Goal: Information Seeking & Learning: Learn about a topic

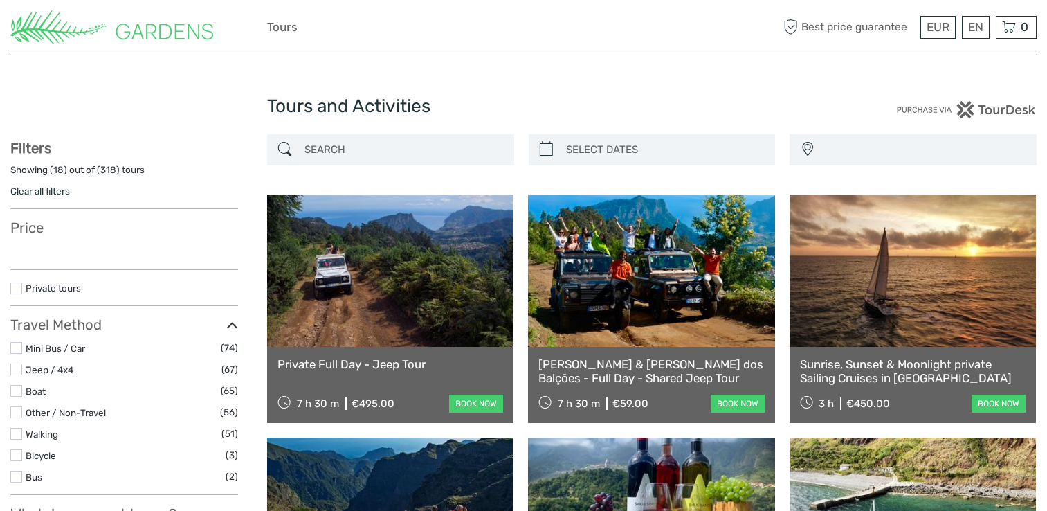
select select
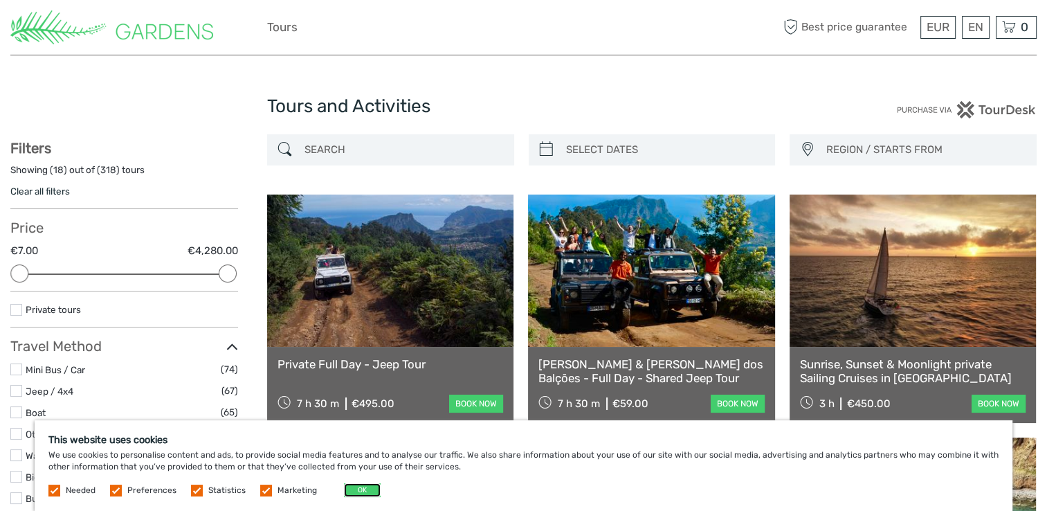
click at [351, 492] on button "OK" at bounding box center [362, 490] width 37 height 14
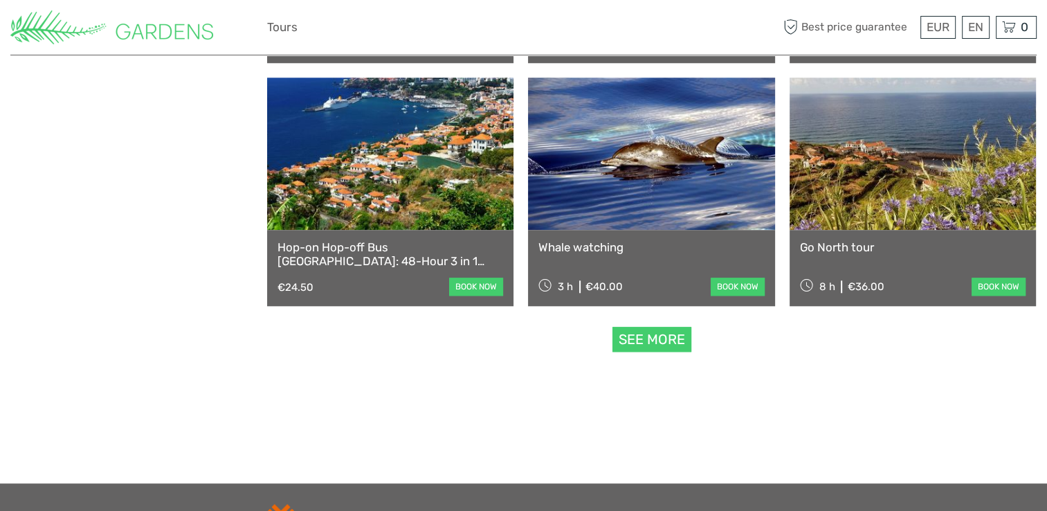
scroll to position [1333, 0]
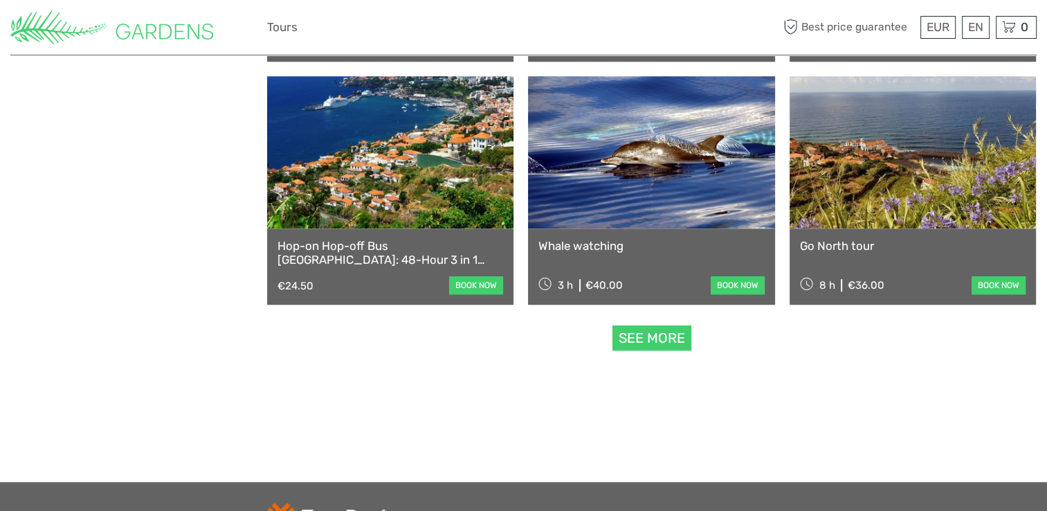
click at [827, 243] on link "Go North tour" at bounding box center [913, 246] width 226 height 14
click at [587, 242] on link "Whale watching" at bounding box center [652, 246] width 226 height 14
click at [649, 339] on link "See more" at bounding box center [652, 338] width 79 height 26
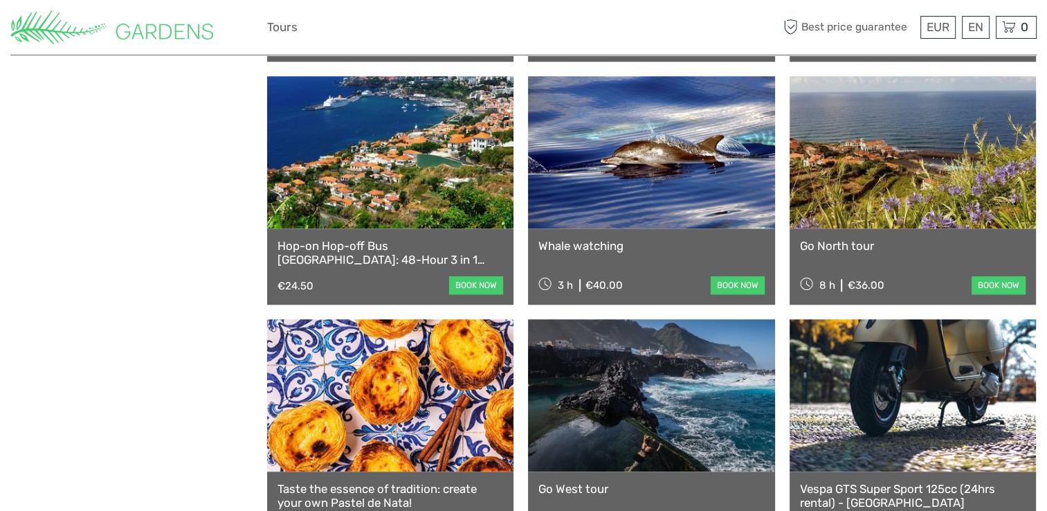
scroll to position [1598, 0]
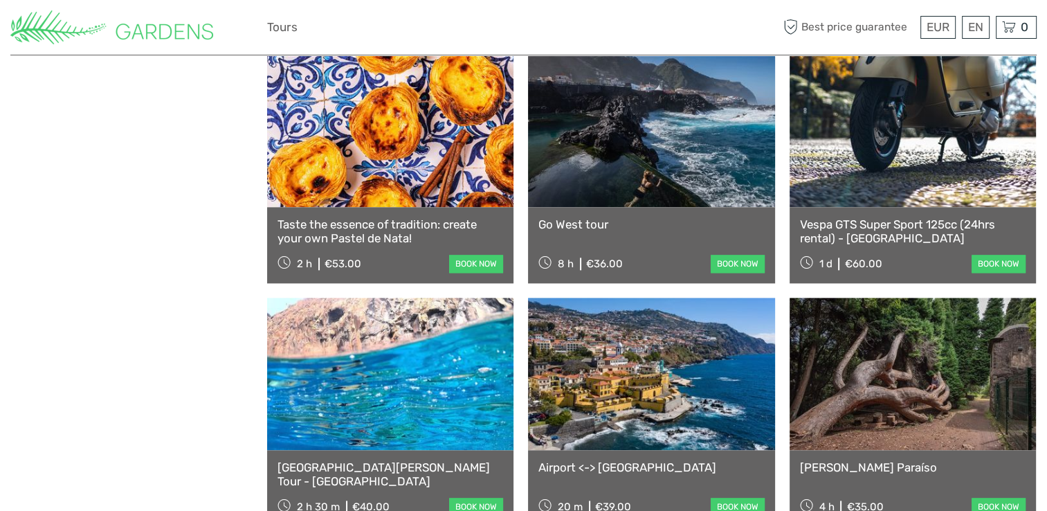
click at [582, 220] on link "Go West tour" at bounding box center [652, 224] width 226 height 14
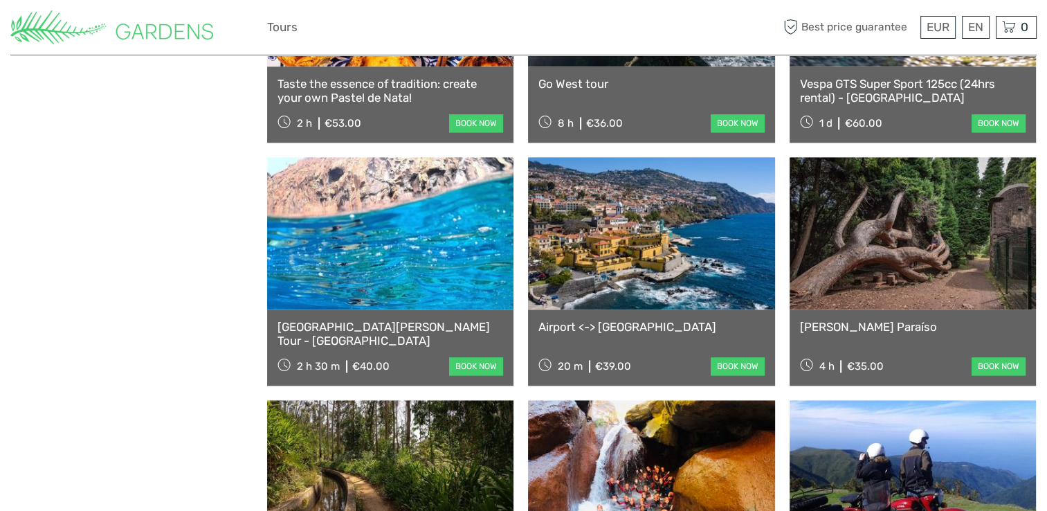
scroll to position [1767, 0]
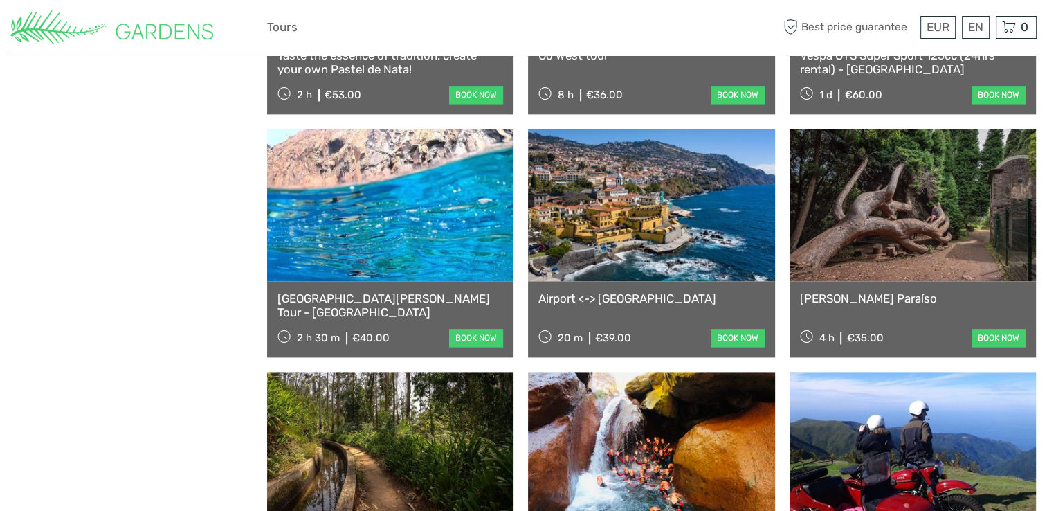
click at [597, 298] on link "Airport <-> Funchal" at bounding box center [652, 298] width 226 height 14
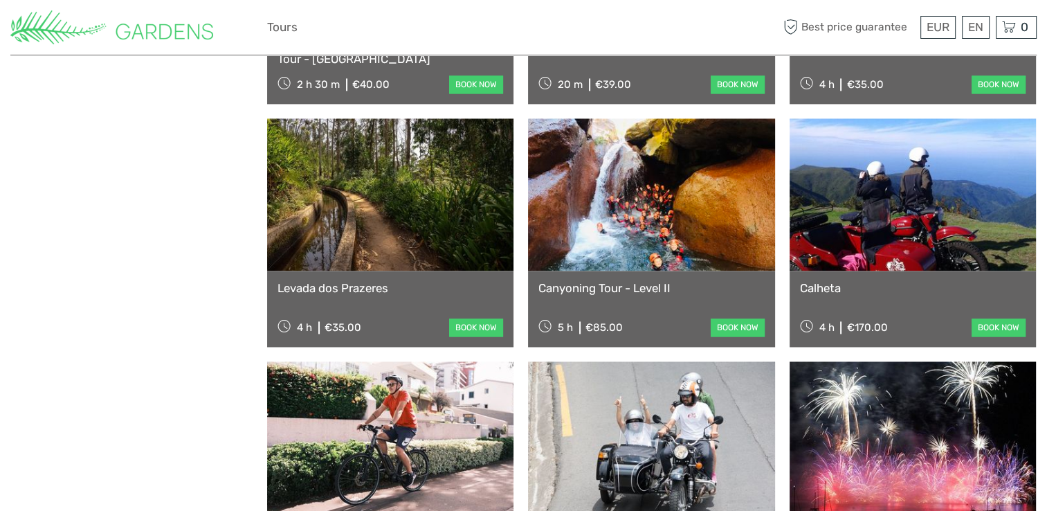
scroll to position [2017, 0]
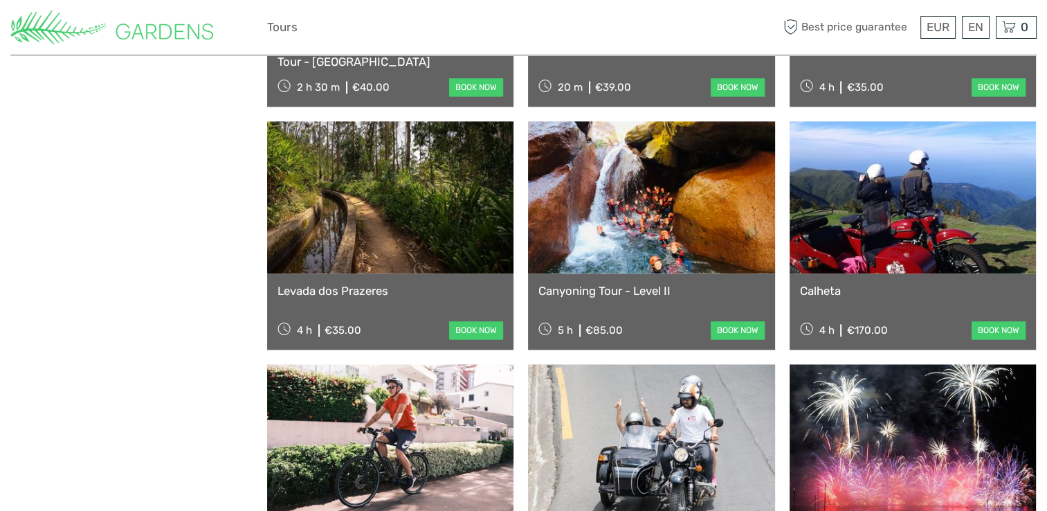
click at [330, 288] on link "Levada dos Prazeres" at bounding box center [391, 291] width 226 height 14
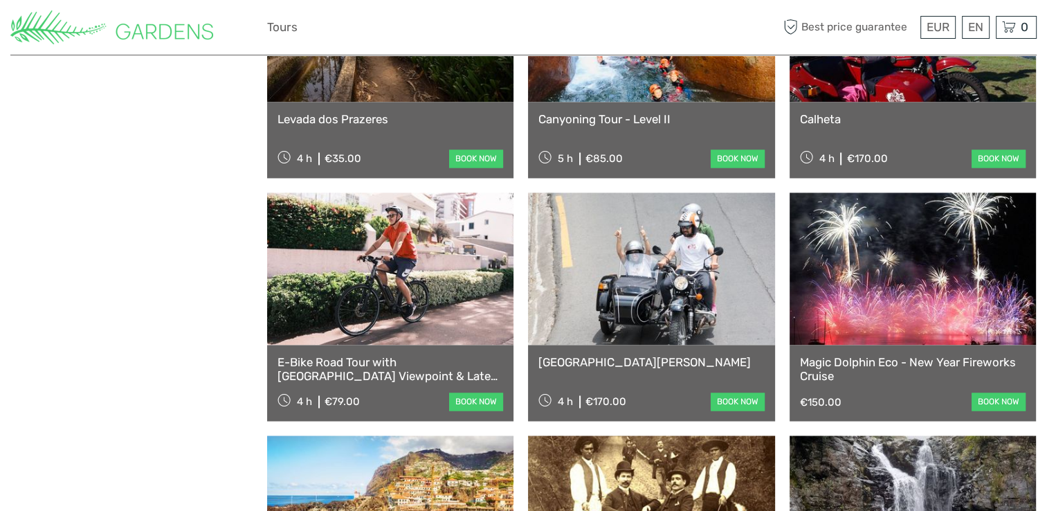
scroll to position [2258, 0]
